Goal: Information Seeking & Learning: Learn about a topic

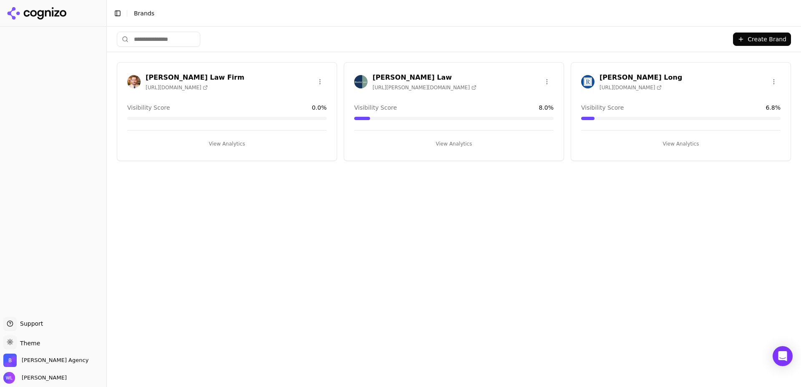
click at [441, 145] on button "View Analytics" at bounding box center [453, 143] width 199 height 13
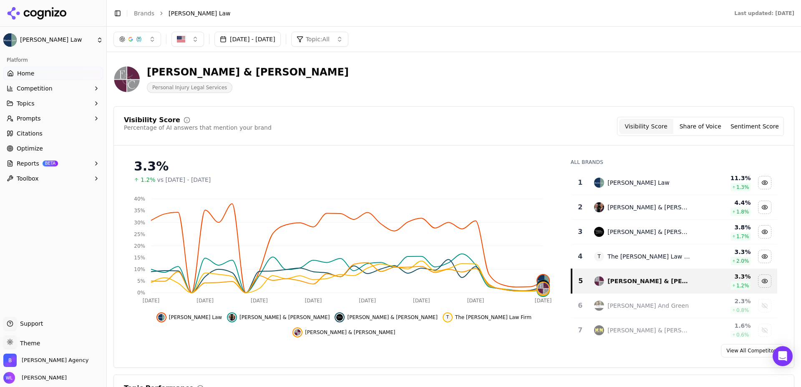
click at [281, 40] on button "[DATE] - [DATE]" at bounding box center [247, 39] width 66 height 15
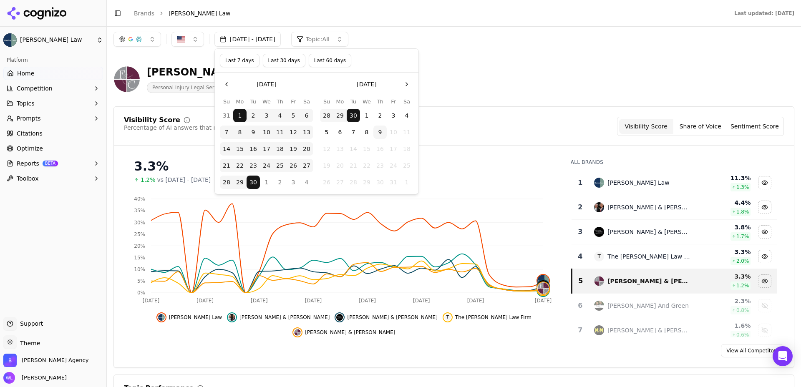
click at [333, 58] on button "Last 60 days" at bounding box center [330, 60] width 43 height 13
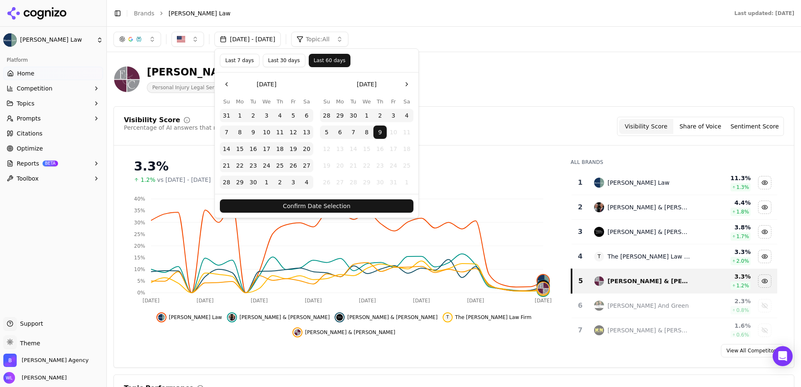
click at [324, 204] on button "Confirm Date Selection" at bounding box center [316, 205] width 193 height 13
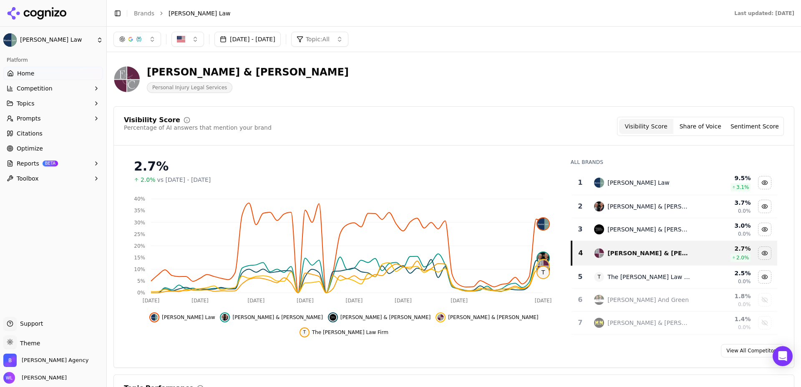
click at [84, 88] on button "Competition" at bounding box center [53, 88] width 100 height 13
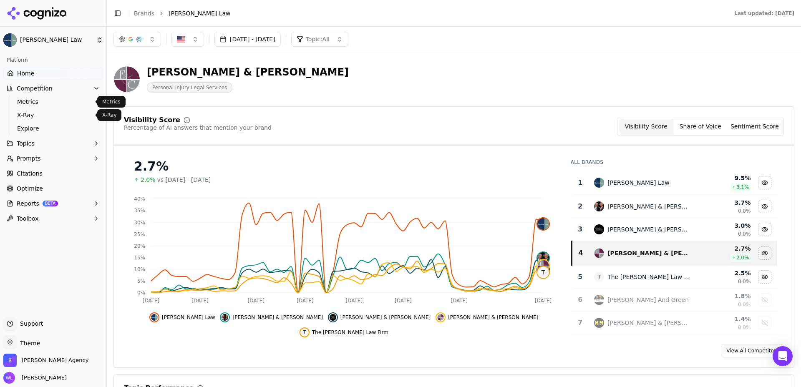
click at [67, 109] on link "X-Ray" at bounding box center [53, 115] width 79 height 12
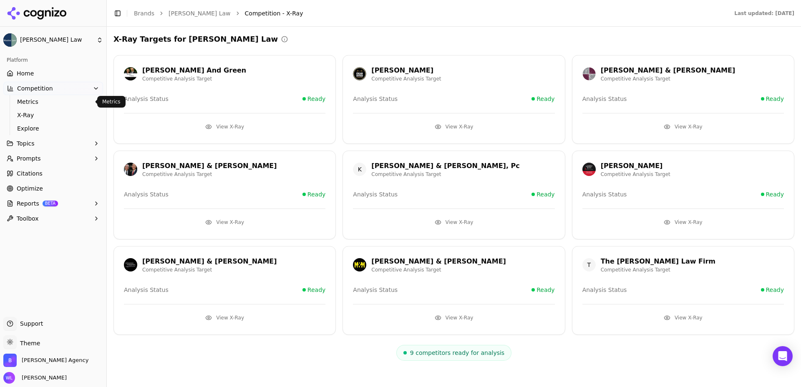
click at [35, 105] on span "Metrics" at bounding box center [53, 102] width 73 height 8
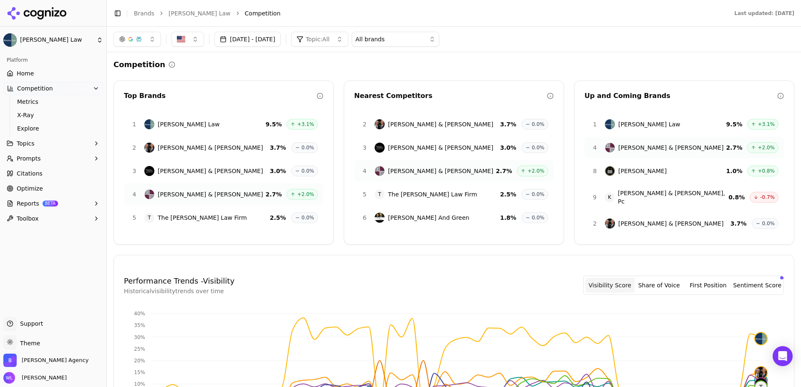
click at [184, 125] on span "[PERSON_NAME] Law" at bounding box center [189, 124] width 62 height 8
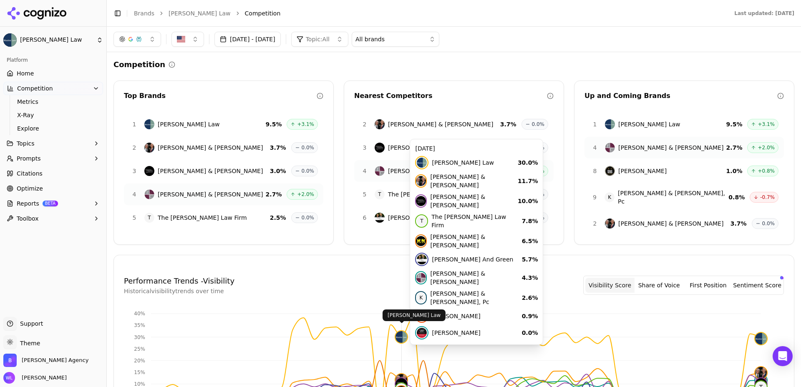
scroll to position [240, 0]
